Goal: Check status: Check status

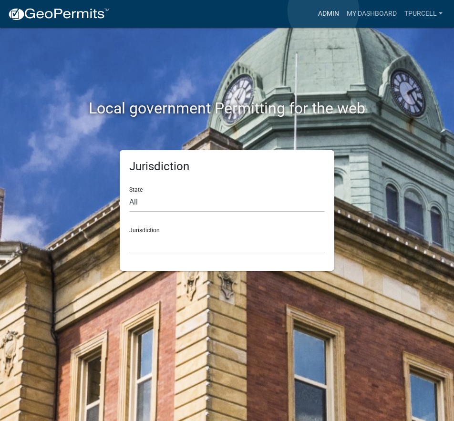
click at [324, 11] on link "Admin" at bounding box center [329, 14] width 29 height 18
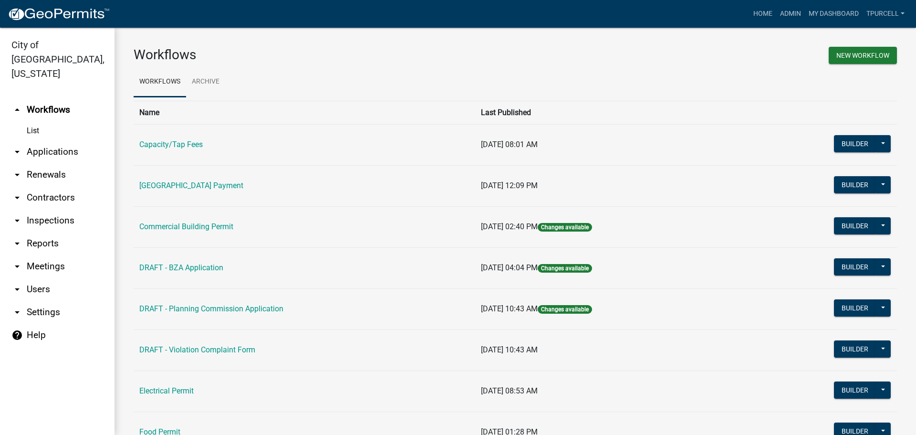
click at [63, 140] on link "arrow_drop_down Applications" at bounding box center [57, 151] width 115 height 23
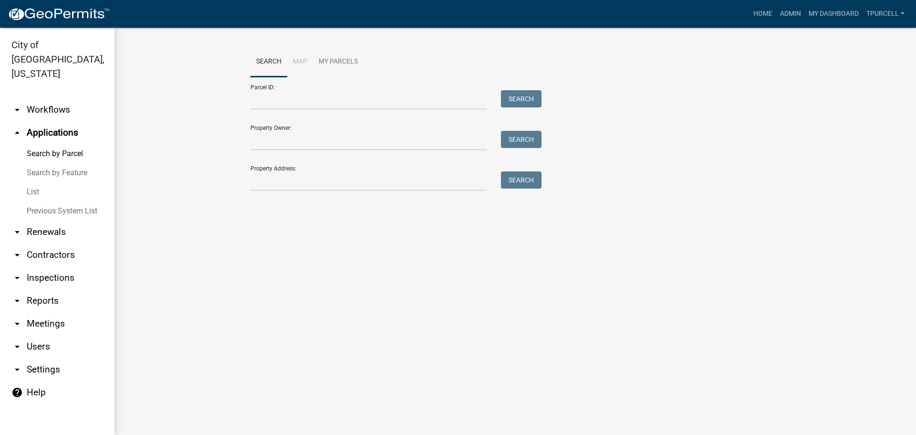
click at [38, 182] on link "List" at bounding box center [57, 191] width 115 height 19
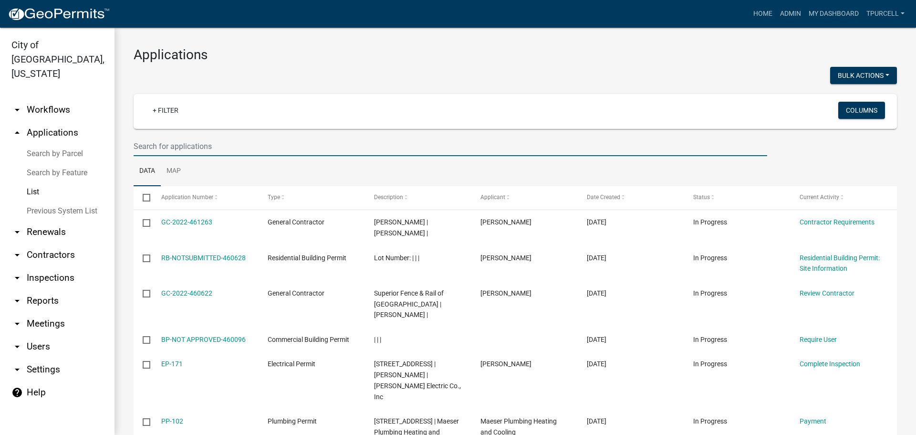
click at [159, 145] on input "text" at bounding box center [451, 147] width 634 height 20
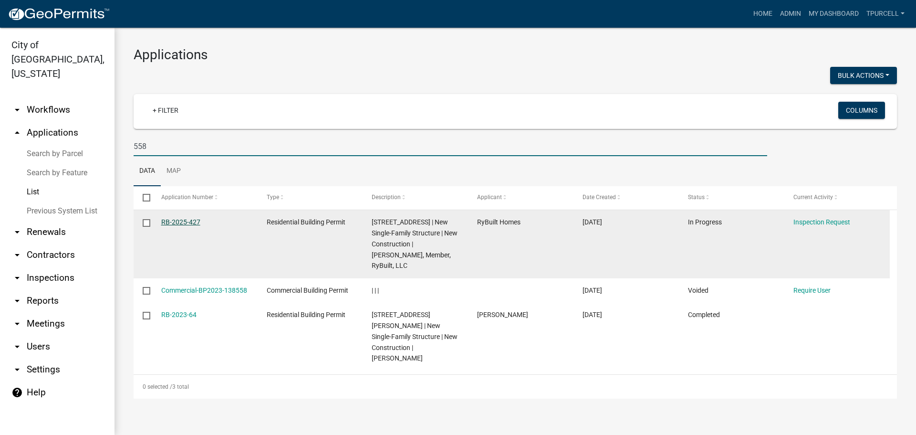
type input "558"
click at [181, 221] on link "RB-2025-427" at bounding box center [180, 222] width 39 height 8
